Goal: Information Seeking & Learning: Learn about a topic

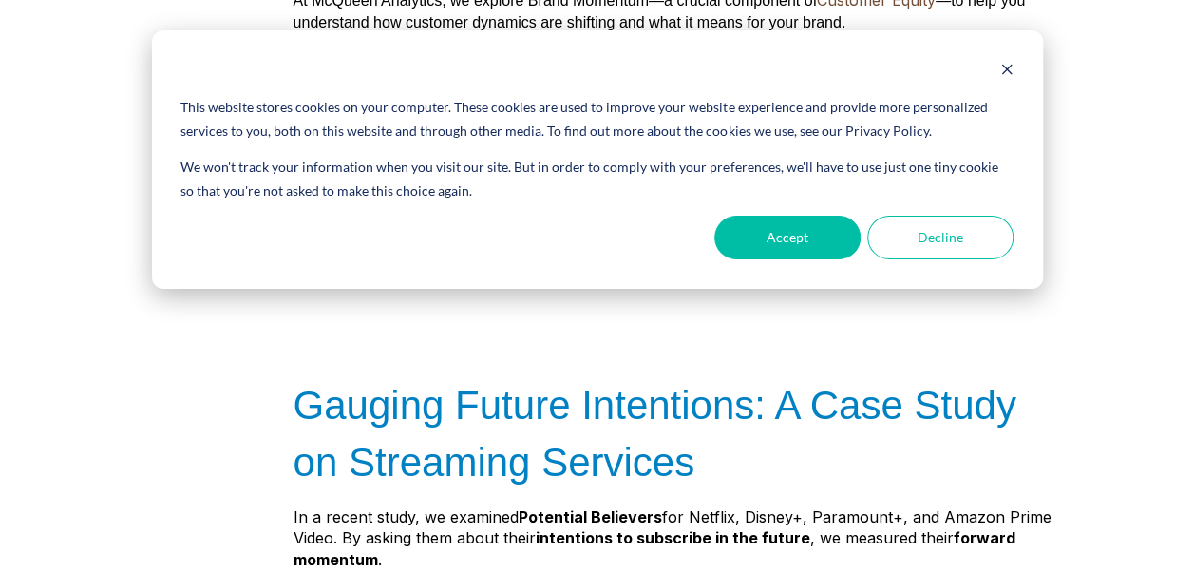
scroll to position [475, 0]
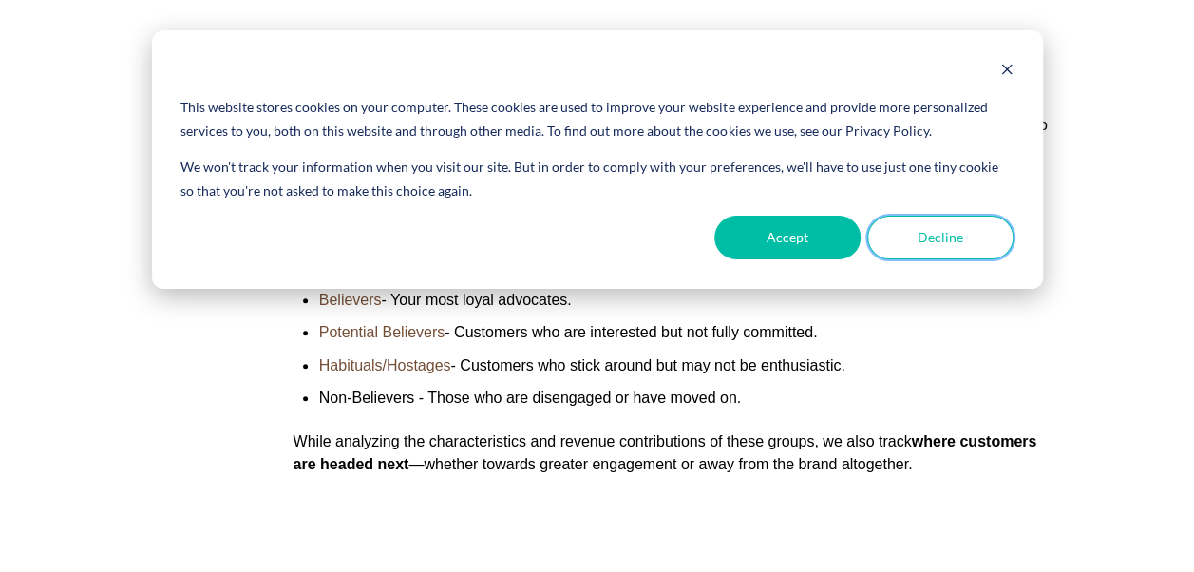
click at [923, 242] on button "Decline" at bounding box center [940, 238] width 146 height 44
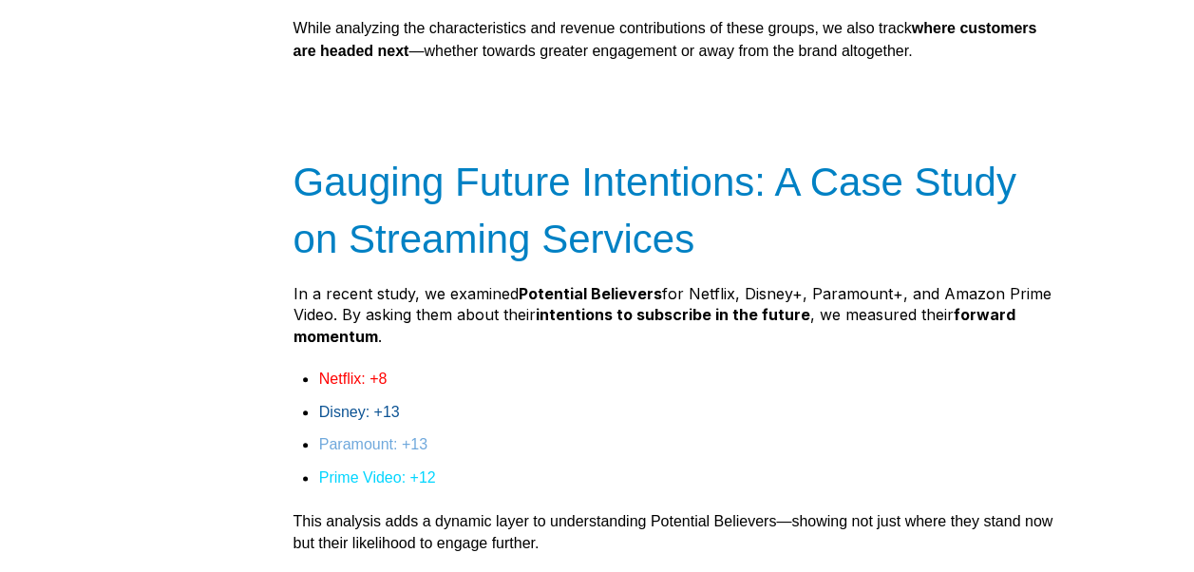
scroll to position [950, 0]
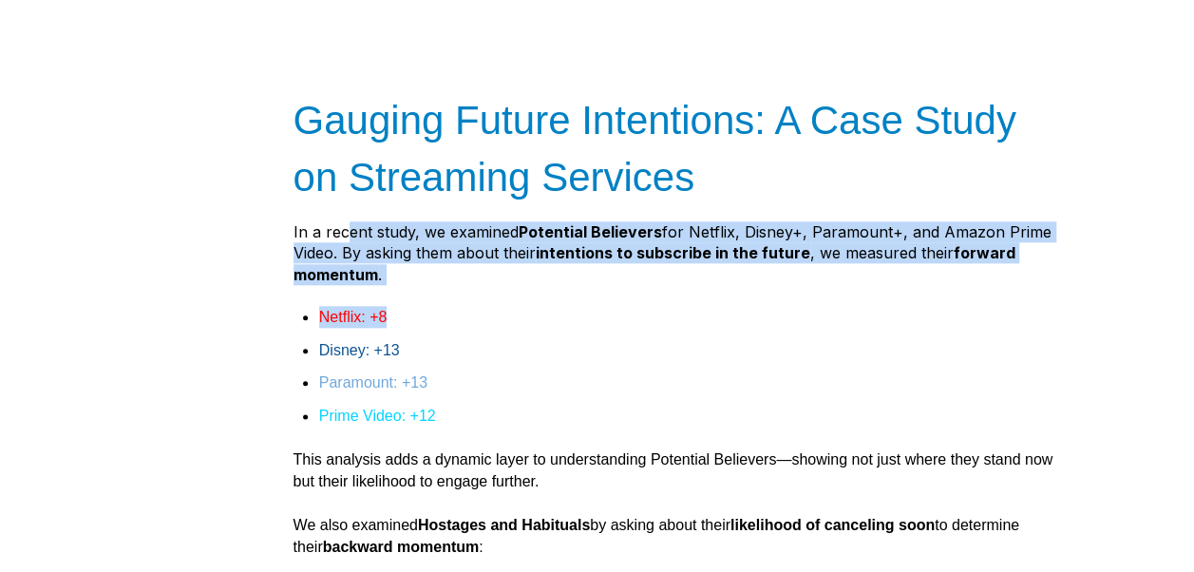
drag, startPoint x: 344, startPoint y: 247, endPoint x: 591, endPoint y: 336, distance: 262.6
drag, startPoint x: 591, startPoint y: 336, endPoint x: 511, endPoint y: 301, distance: 87.2
click at [420, 253] on p "In a recent study, we examined Potential Believers for Netflix, Disney+, Paramo…" at bounding box center [673, 253] width 760 height 64
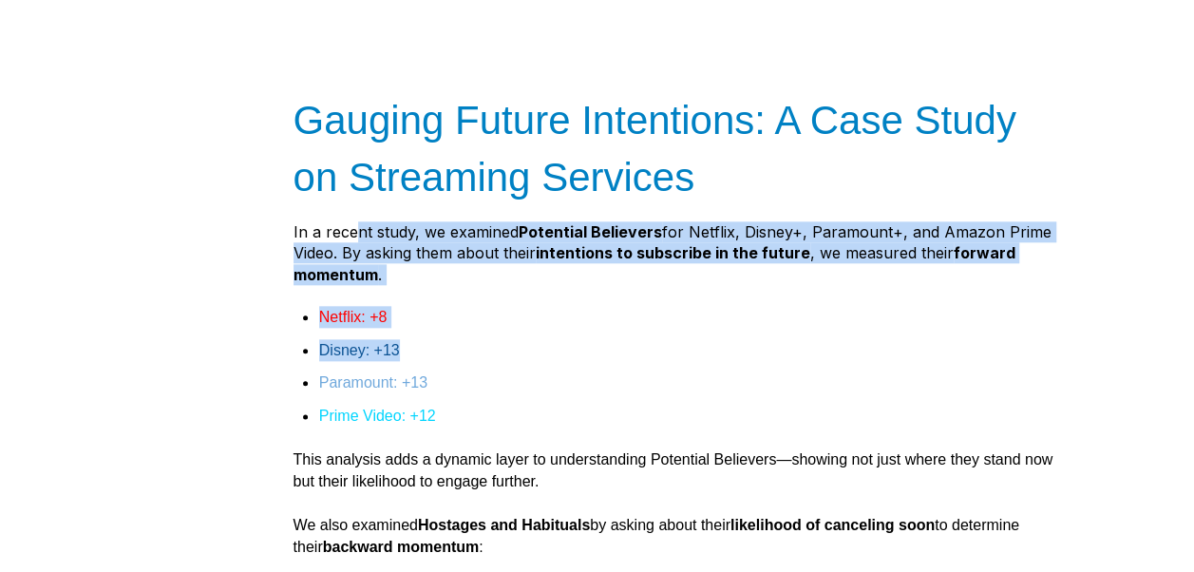
drag, startPoint x: 356, startPoint y: 232, endPoint x: 685, endPoint y: 356, distance: 351.4
drag, startPoint x: 685, startPoint y: 356, endPoint x: 631, endPoint y: 317, distance: 66.7
click at [631, 317] on li "Netflix: +8" at bounding box center [681, 317] width 724 height 22
click at [456, 268] on p "In a recent study, we examined Potential Believers for Netflix, Disney+, Paramo…" at bounding box center [673, 253] width 760 height 64
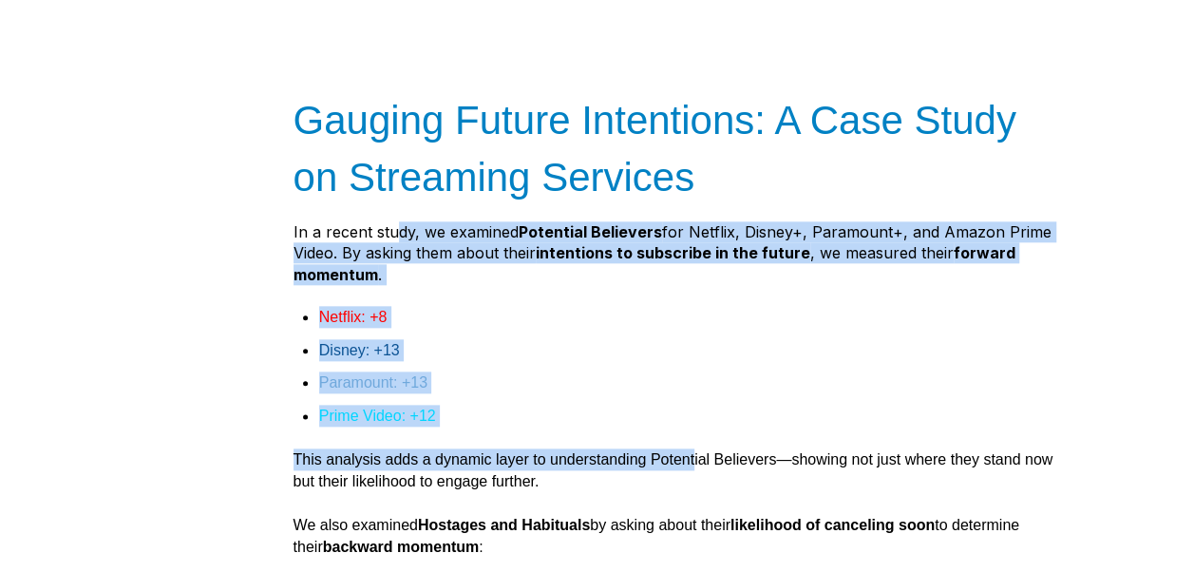
drag, startPoint x: 390, startPoint y: 251, endPoint x: 693, endPoint y: 448, distance: 361.7
drag, startPoint x: 693, startPoint y: 448, endPoint x: 616, endPoint y: 361, distance: 116.4
click at [619, 361] on li "Disney: +13" at bounding box center [681, 350] width 724 height 22
click at [546, 285] on p "In a recent study, we examined Potential Believers for Netflix, Disney+, Paramo…" at bounding box center [673, 253] width 760 height 64
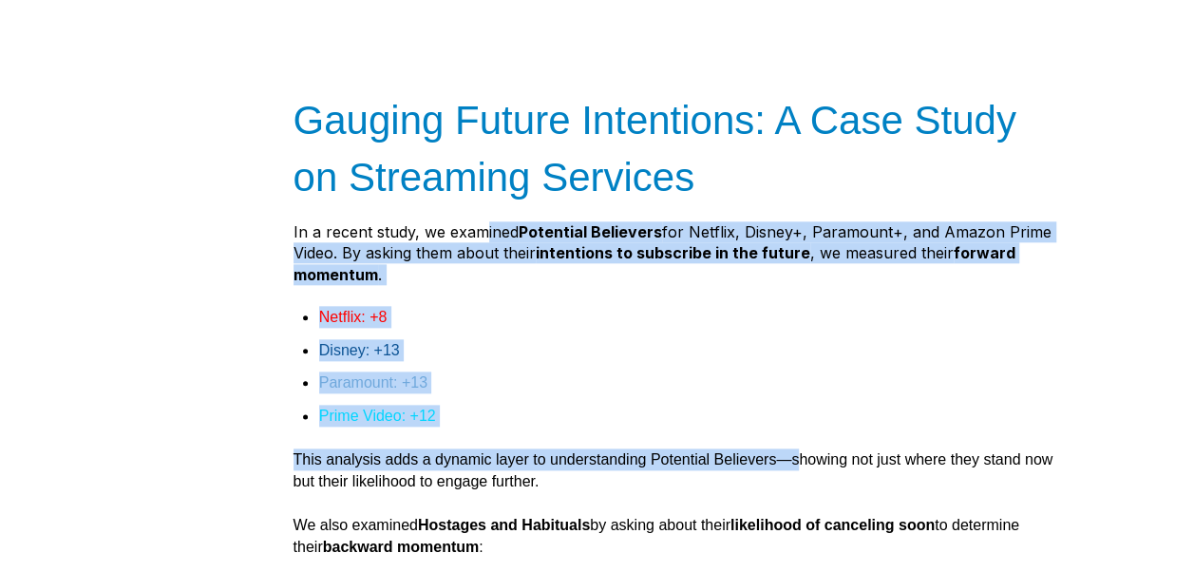
drag, startPoint x: 479, startPoint y: 245, endPoint x: 802, endPoint y: 462, distance: 388.8
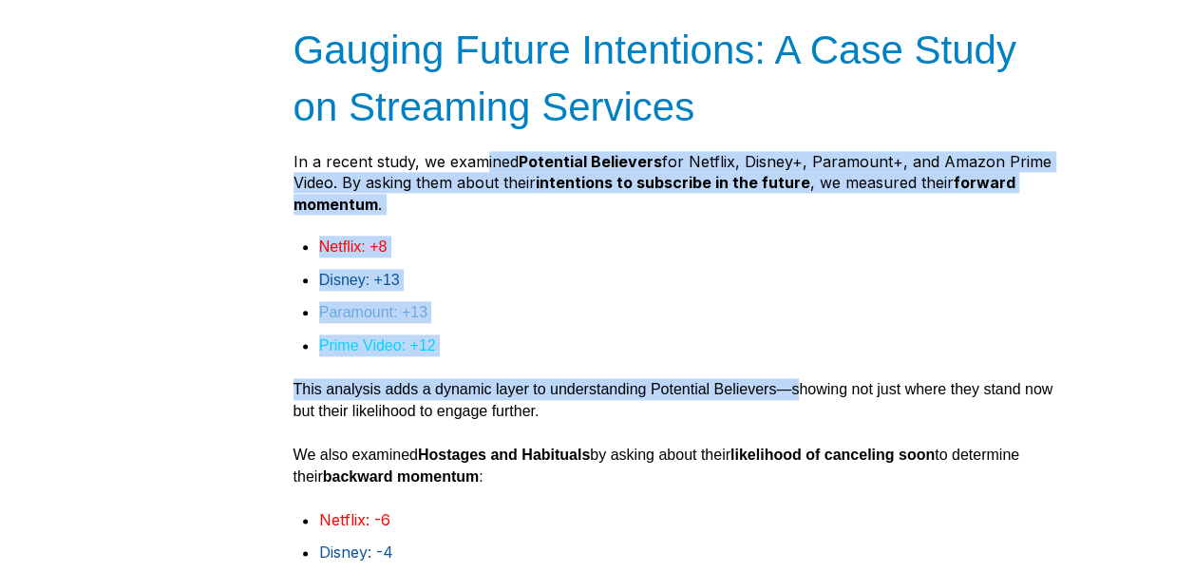
scroll to position [1045, 0]
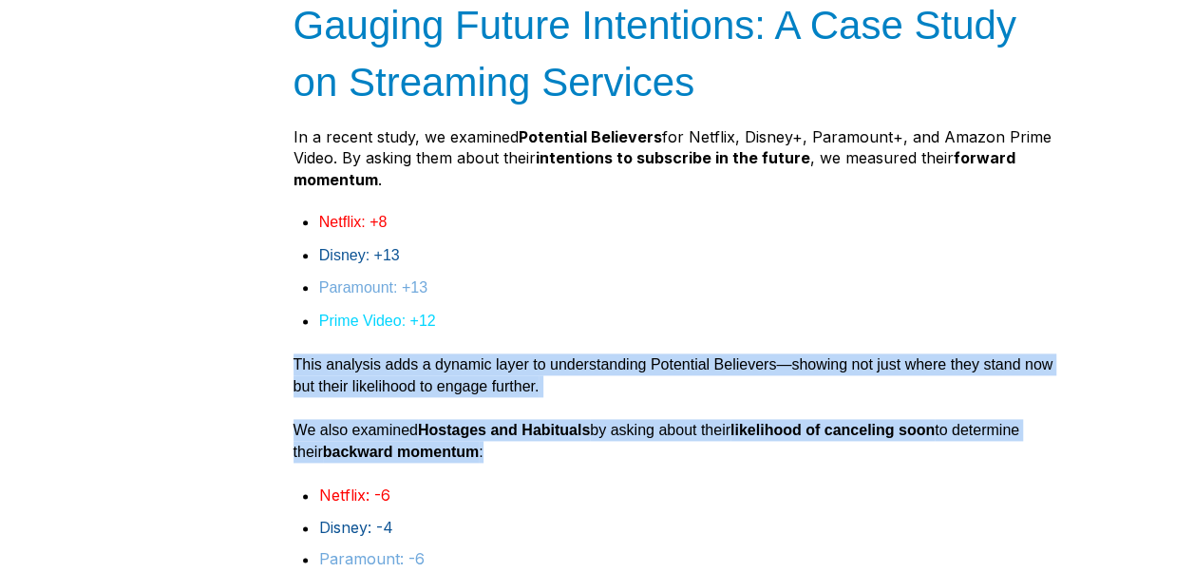
drag, startPoint x: 734, startPoint y: 448, endPoint x: 568, endPoint y: 312, distance: 215.3
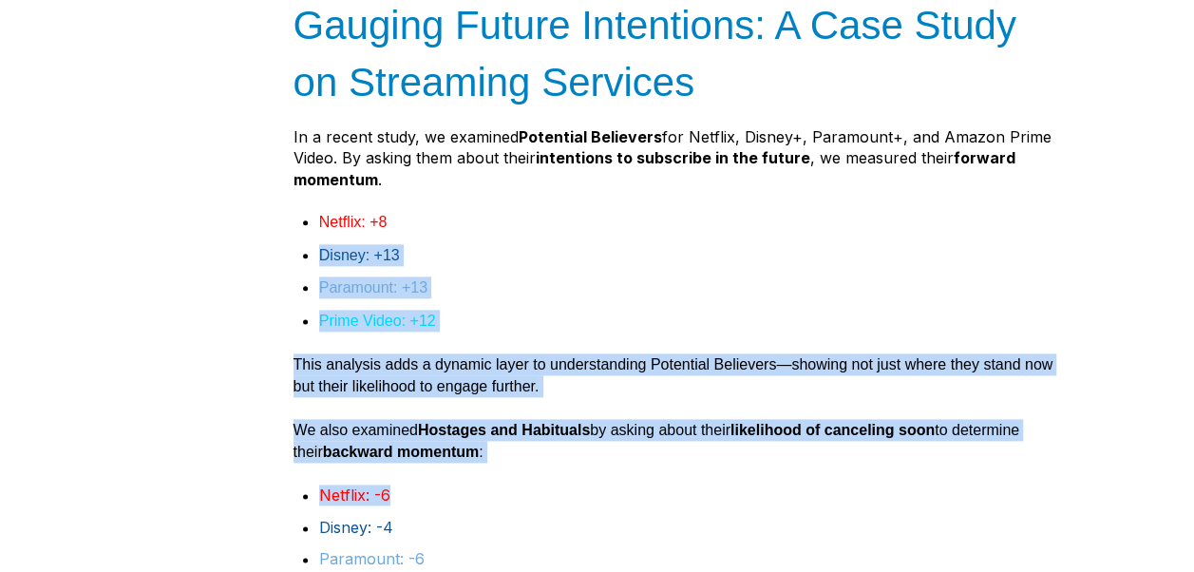
drag, startPoint x: 568, startPoint y: 312, endPoint x: 694, endPoint y: 499, distance: 225.8
drag, startPoint x: 694, startPoint y: 499, endPoint x: 642, endPoint y: 485, distance: 53.9
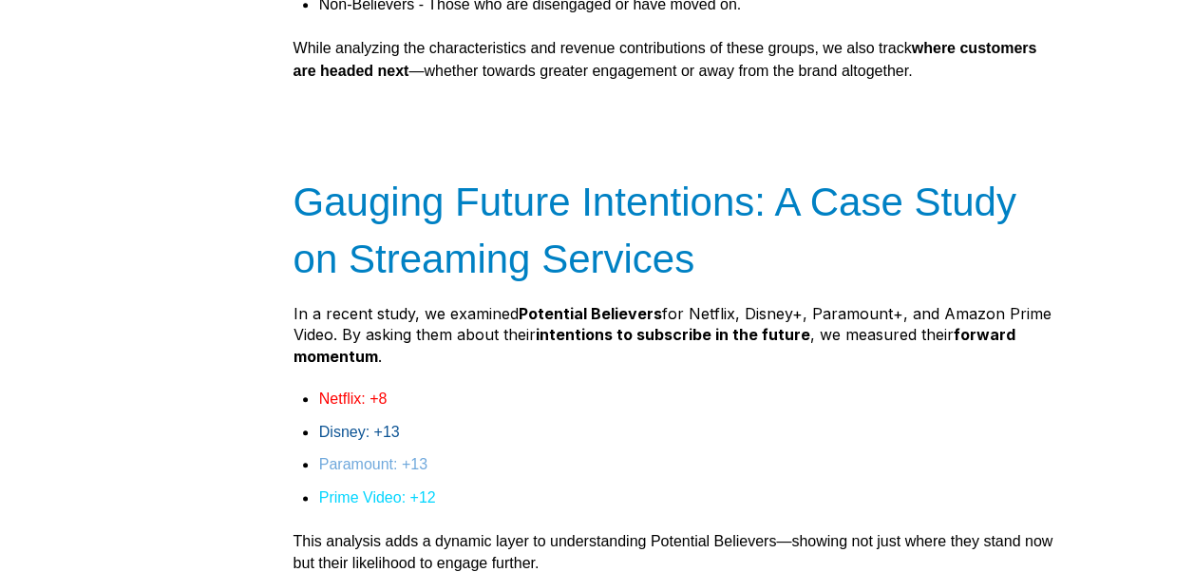
scroll to position [855, 0]
